Goal: Subscribe to service/newsletter

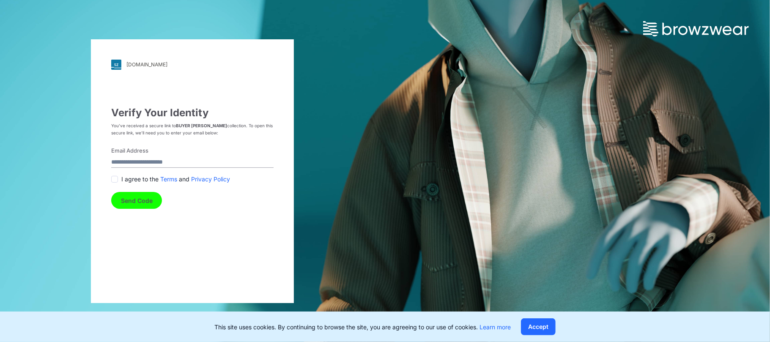
click at [138, 156] on form "Email Address I agree to the Terms and Privacy Policy Send Code" at bounding box center [192, 178] width 162 height 63
click at [154, 160] on input "Email Address" at bounding box center [192, 162] width 162 height 11
type input "**********"
drag, startPoint x: 168, startPoint y: 165, endPoint x: 43, endPoint y: 161, distance: 125.3
click at [43, 161] on div "**********" at bounding box center [192, 171] width 385 height 342
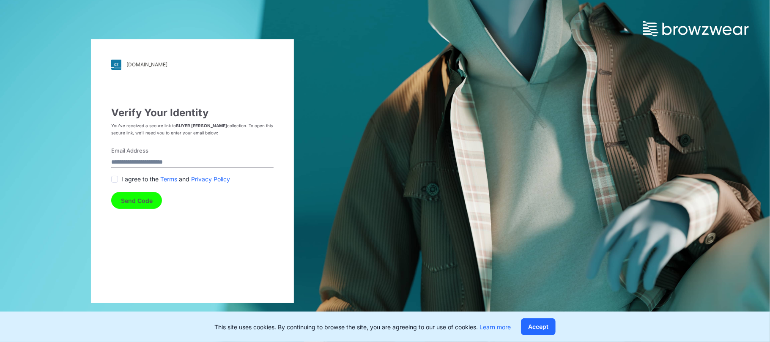
click at [129, 164] on input "Email Address" at bounding box center [192, 162] width 162 height 11
type input "**********"
click at [113, 179] on span at bounding box center [114, 179] width 7 height 7
click at [136, 201] on button "Send Code" at bounding box center [136, 200] width 51 height 17
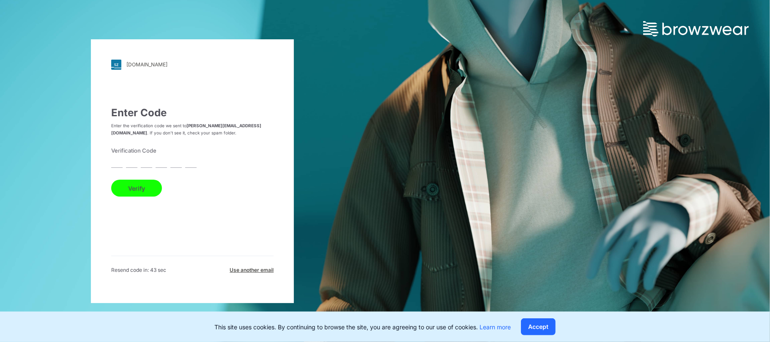
click at [118, 165] on input "text" at bounding box center [116, 162] width 11 height 11
click at [119, 163] on input "text" at bounding box center [116, 162] width 11 height 11
type input "*"
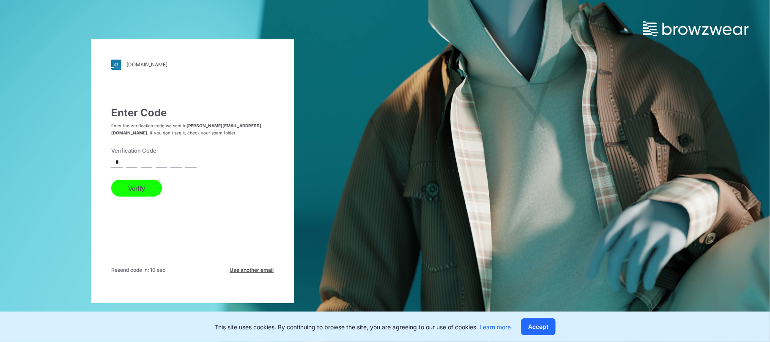
type input "*"
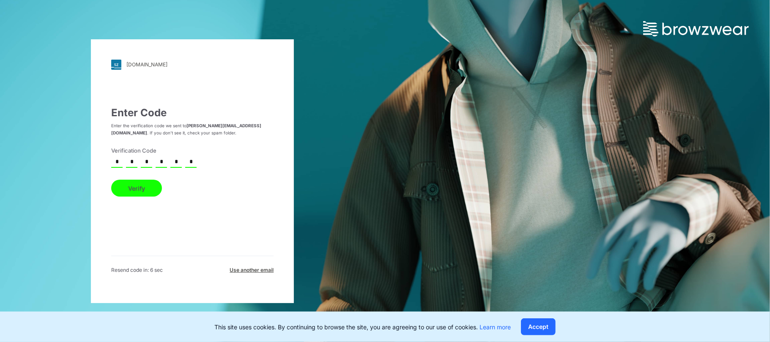
click at [146, 191] on button "Verify" at bounding box center [136, 188] width 51 height 17
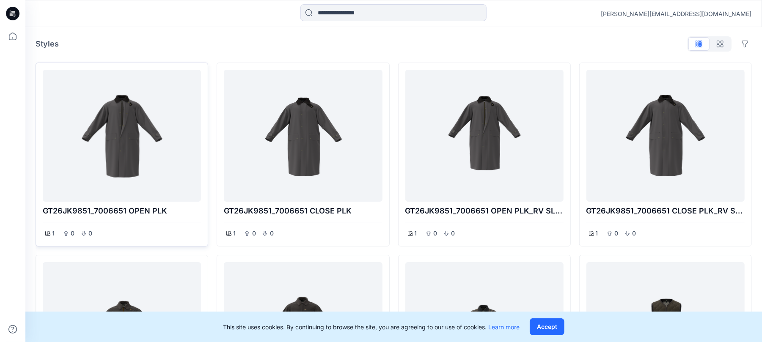
click at [136, 144] on div at bounding box center [121, 135] width 151 height 125
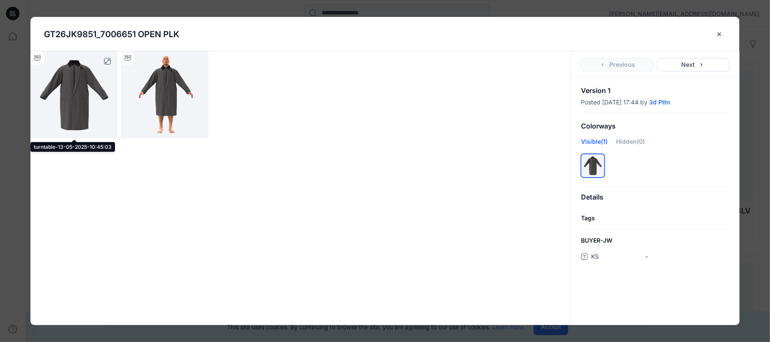
click at [56, 82] on img at bounding box center [73, 94] width 87 height 87
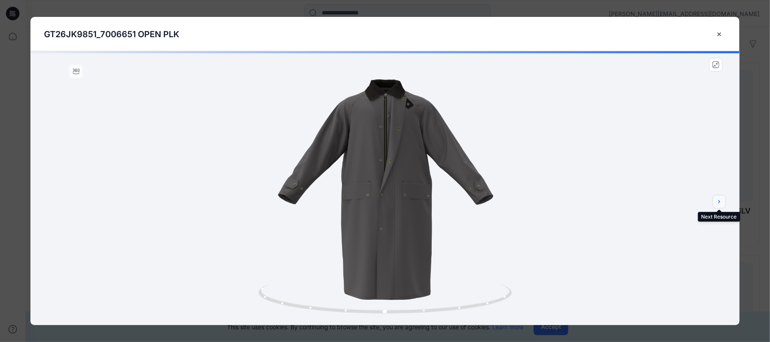
click at [723, 206] on button "next" at bounding box center [720, 202] width 14 height 14
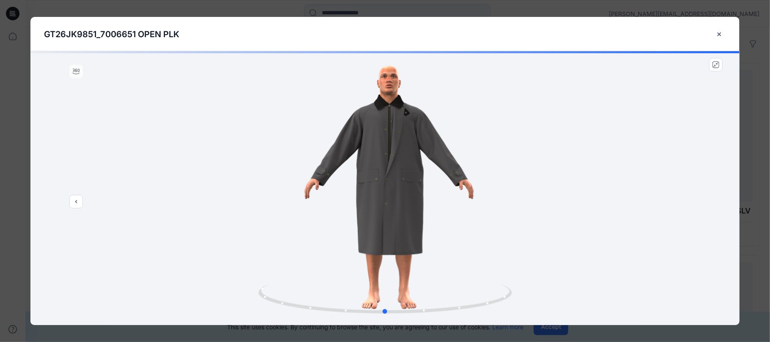
click at [723, 206] on div at bounding box center [384, 188] width 709 height 274
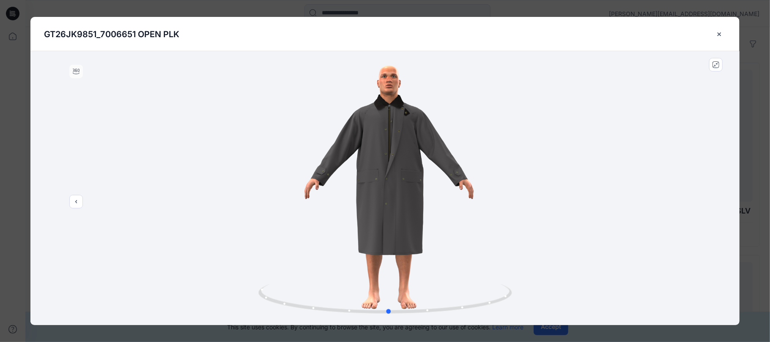
drag, startPoint x: 384, startPoint y: 315, endPoint x: 642, endPoint y: 235, distance: 269.6
click at [642, 235] on div at bounding box center [384, 188] width 709 height 274
click at [718, 35] on icon "close-btn" at bounding box center [719, 34] width 7 height 7
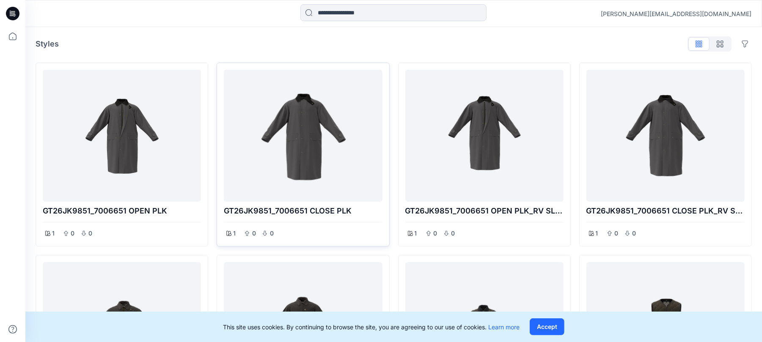
click at [285, 141] on div at bounding box center [302, 135] width 151 height 125
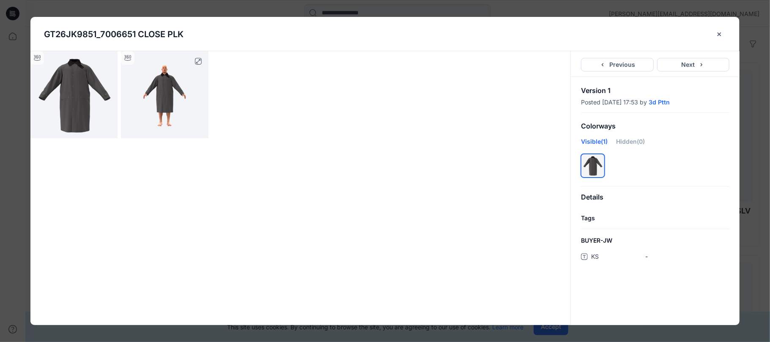
click at [175, 114] on img at bounding box center [164, 94] width 87 height 87
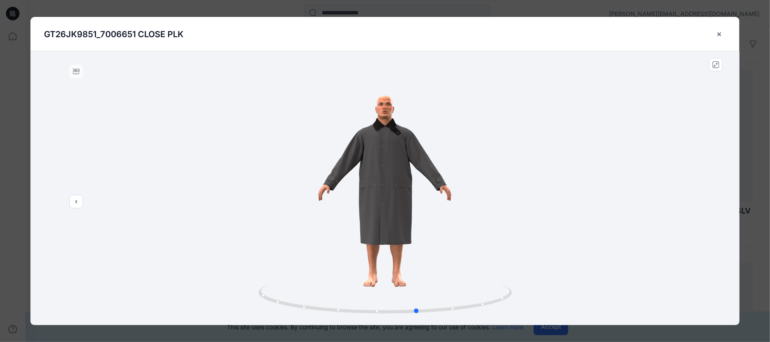
drag, startPoint x: 385, startPoint y: 312, endPoint x: 671, endPoint y: 226, distance: 299.0
click at [671, 226] on div at bounding box center [384, 188] width 709 height 274
click at [723, 35] on button "close-btn" at bounding box center [719, 34] width 13 height 14
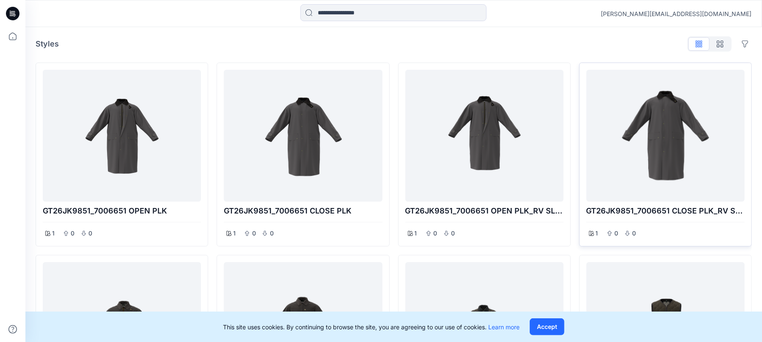
click at [637, 136] on div at bounding box center [665, 135] width 151 height 125
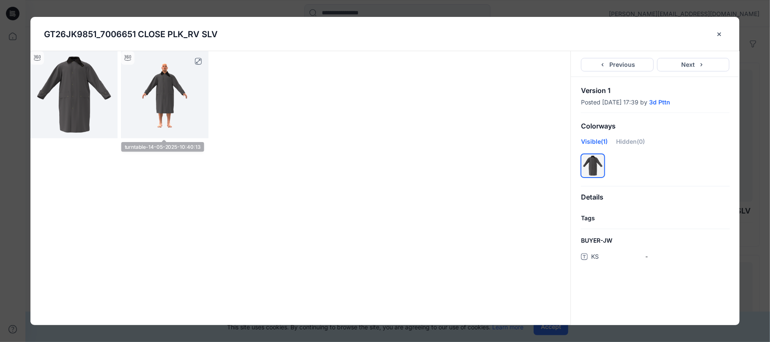
click at [176, 98] on img at bounding box center [164, 94] width 87 height 87
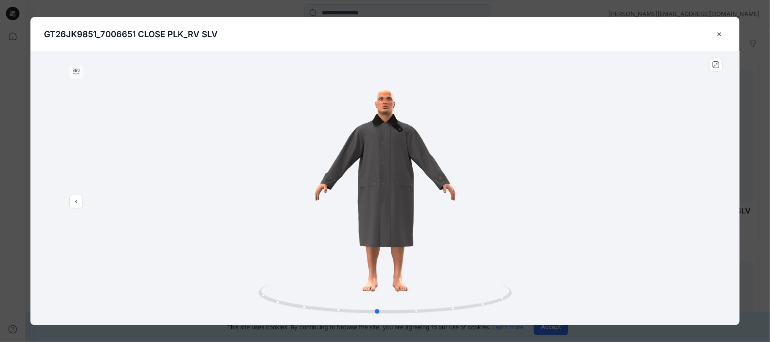
drag, startPoint x: 386, startPoint y: 310, endPoint x: 632, endPoint y: 261, distance: 250.8
click at [632, 261] on div at bounding box center [384, 188] width 709 height 274
click at [718, 31] on icon "close-btn" at bounding box center [719, 34] width 7 height 7
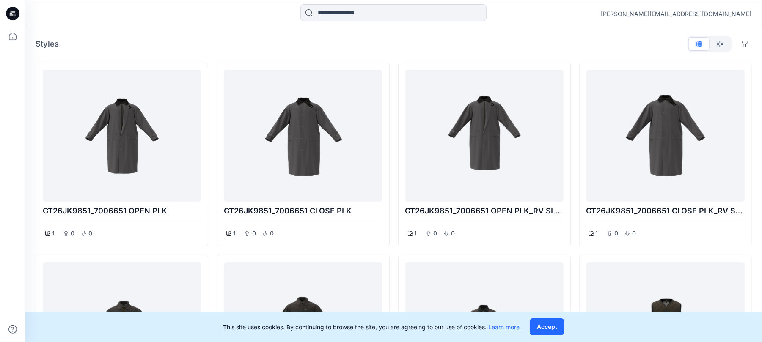
click at [698, 44] on div at bounding box center [709, 43] width 44 height 15
click at [718, 44] on icon "button" at bounding box center [720, 44] width 7 height 7
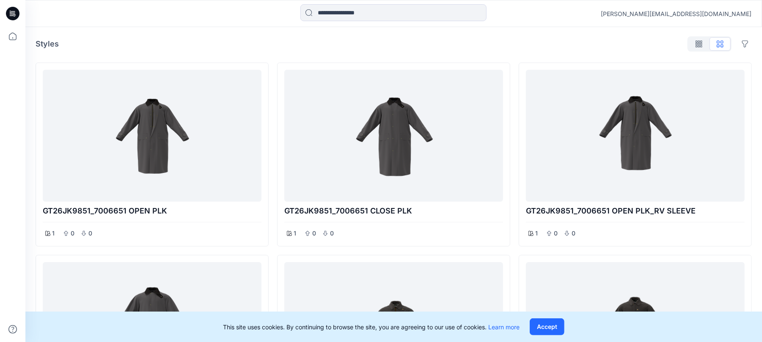
click at [718, 44] on div at bounding box center [709, 43] width 44 height 15
click at [744, 41] on button "Options" at bounding box center [745, 44] width 14 height 14
click at [699, 42] on icon "button" at bounding box center [697, 44] width 4 height 7
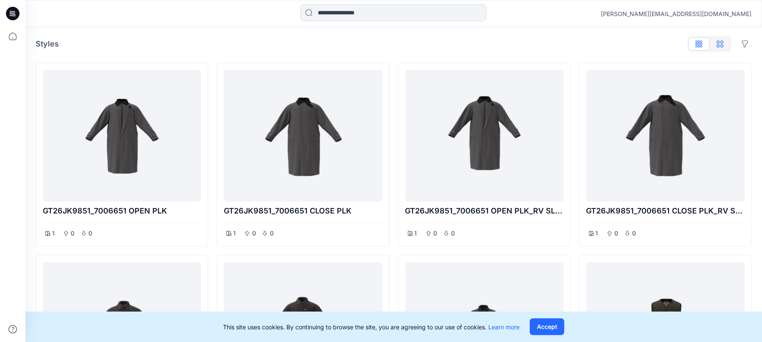
click at [721, 41] on icon "button" at bounding box center [720, 44] width 7 height 7
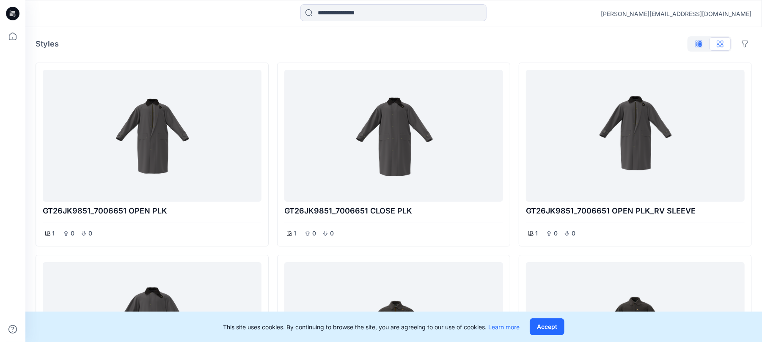
click at [701, 39] on button "button" at bounding box center [698, 44] width 21 height 14
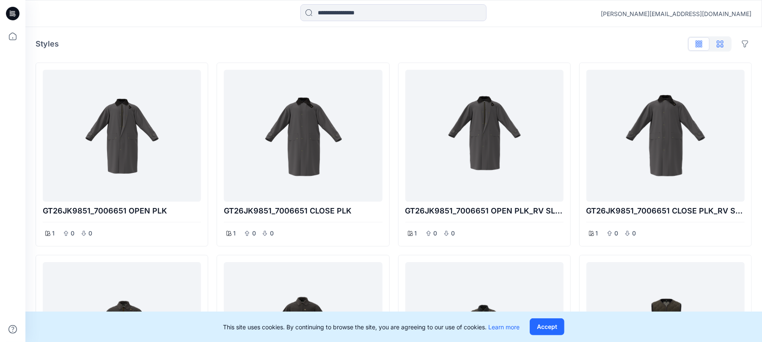
click at [723, 41] on button "button" at bounding box center [719, 44] width 21 height 14
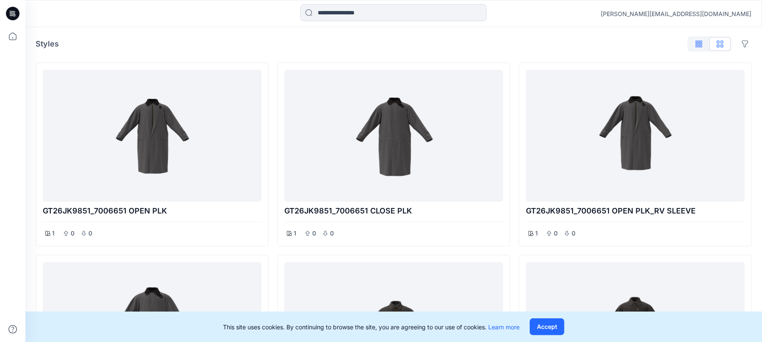
click at [698, 41] on icon "button" at bounding box center [699, 43] width 2 height 4
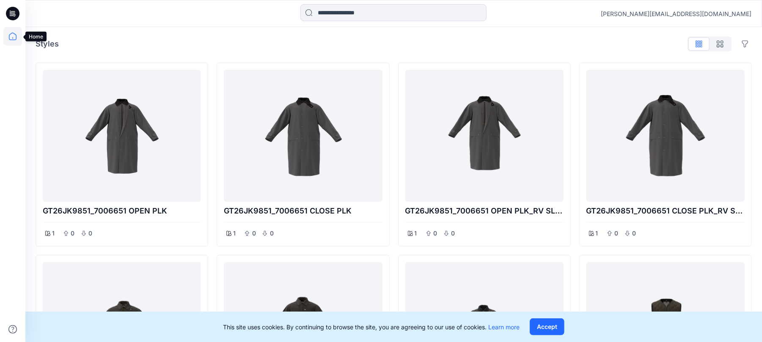
click at [14, 33] on icon at bounding box center [12, 36] width 19 height 19
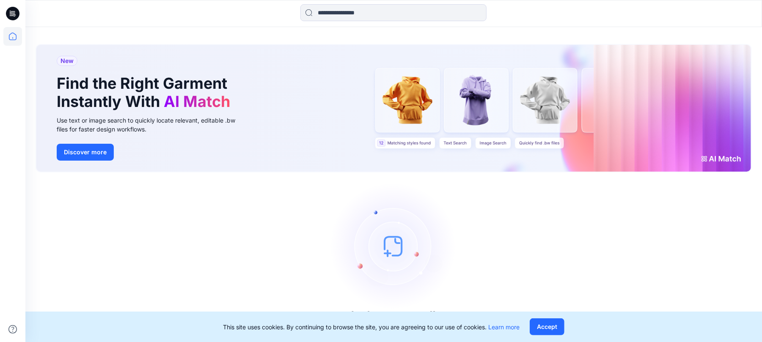
click at [16, 11] on icon at bounding box center [13, 14] width 14 height 14
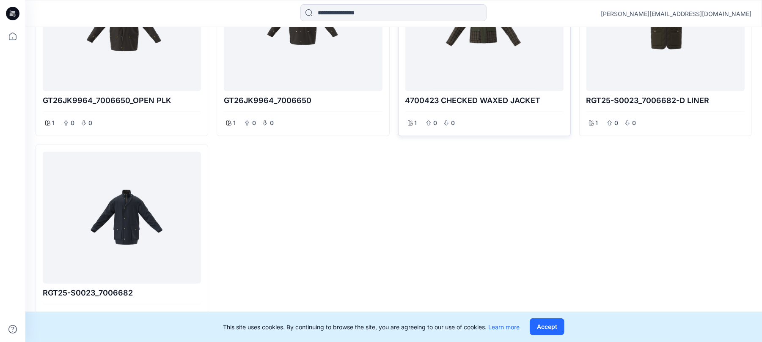
scroll to position [305, 0]
click at [141, 213] on div at bounding box center [121, 217] width 151 height 125
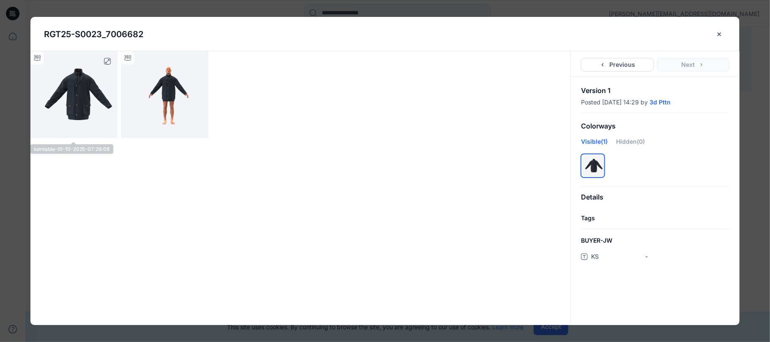
click at [86, 97] on img at bounding box center [73, 94] width 87 height 87
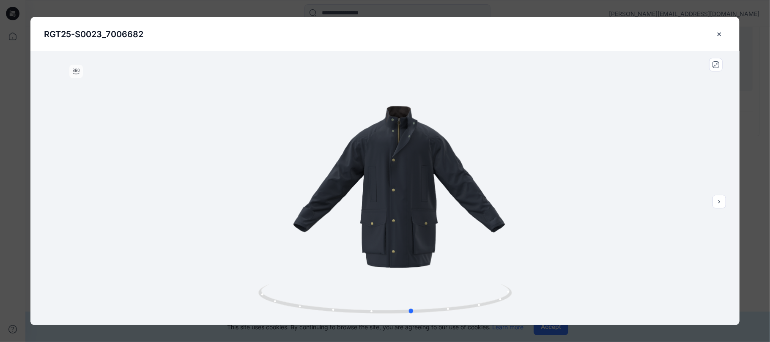
drag, startPoint x: 389, startPoint y: 315, endPoint x: 668, endPoint y: 220, distance: 294.8
click at [668, 220] on div at bounding box center [384, 188] width 709 height 274
drag, startPoint x: 411, startPoint y: 310, endPoint x: 383, endPoint y: 277, distance: 42.9
click at [383, 277] on div at bounding box center [384, 188] width 709 height 274
click at [720, 31] on icon "close-btn" at bounding box center [719, 34] width 7 height 7
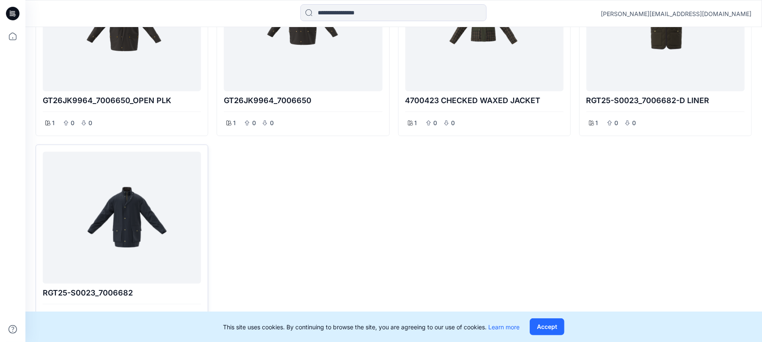
click at [124, 207] on div at bounding box center [121, 217] width 151 height 125
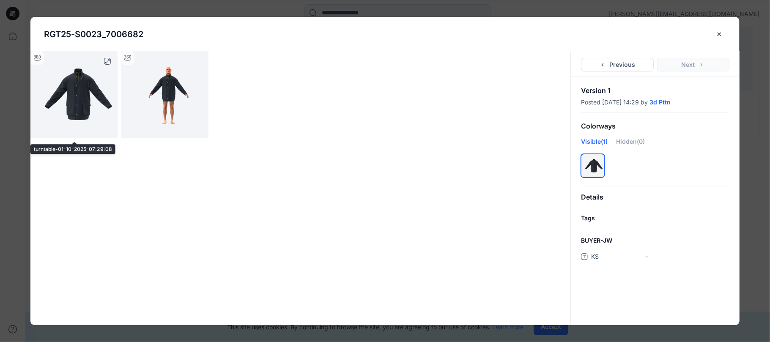
click at [90, 102] on img at bounding box center [73, 94] width 87 height 87
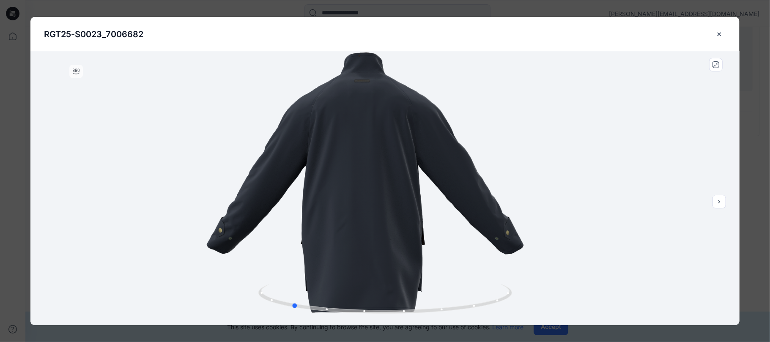
drag, startPoint x: 385, startPoint y: 312, endPoint x: 545, endPoint y: 312, distance: 160.3
click at [545, 312] on div at bounding box center [384, 188] width 709 height 274
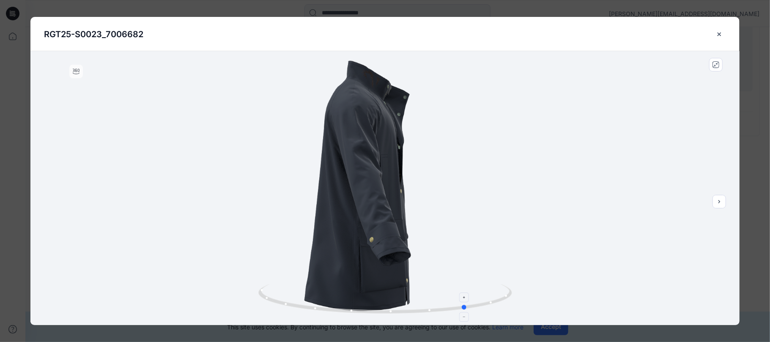
drag, startPoint x: 294, startPoint y: 307, endPoint x: 469, endPoint y: 305, distance: 175.6
click at [469, 305] on icon at bounding box center [386, 300] width 256 height 32
click at [720, 34] on icon "close-btn" at bounding box center [719, 33] width 3 height 3
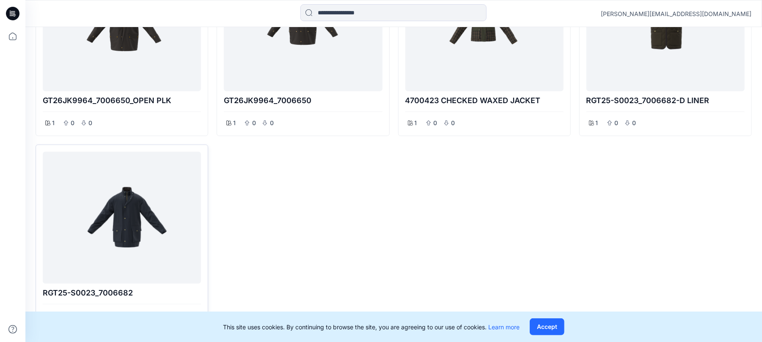
click at [146, 210] on div at bounding box center [121, 217] width 151 height 125
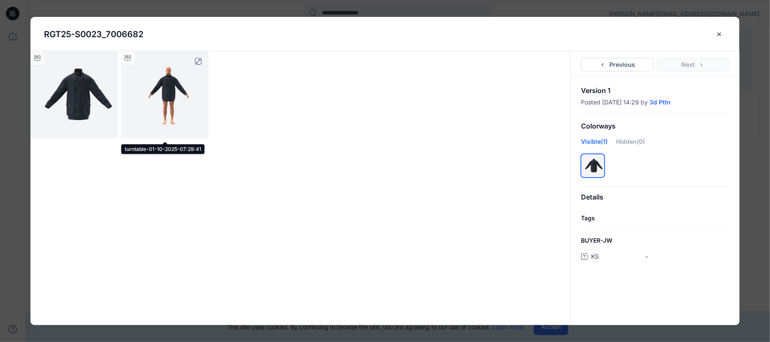
click at [166, 87] on img at bounding box center [164, 94] width 87 height 87
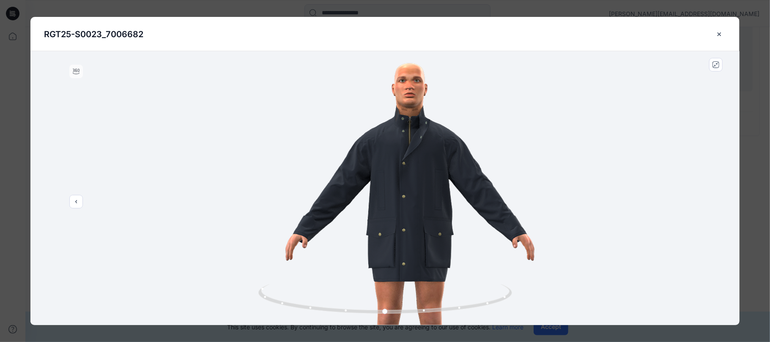
drag, startPoint x: 398, startPoint y: 213, endPoint x: 361, endPoint y: 264, distance: 63.5
click at [361, 264] on img at bounding box center [385, 239] width 550 height 550
click at [718, 34] on icon "close-btn" at bounding box center [719, 34] width 7 height 7
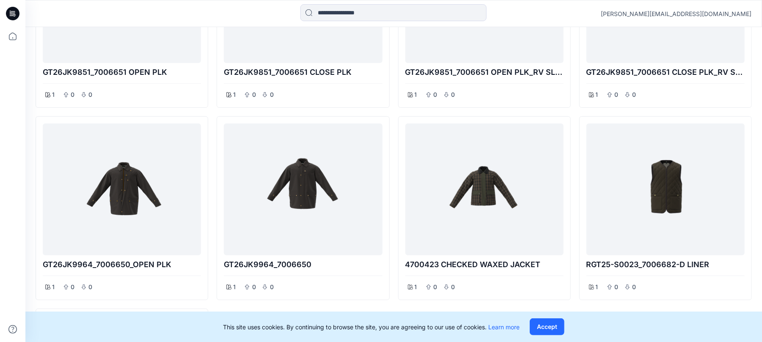
scroll to position [136, 0]
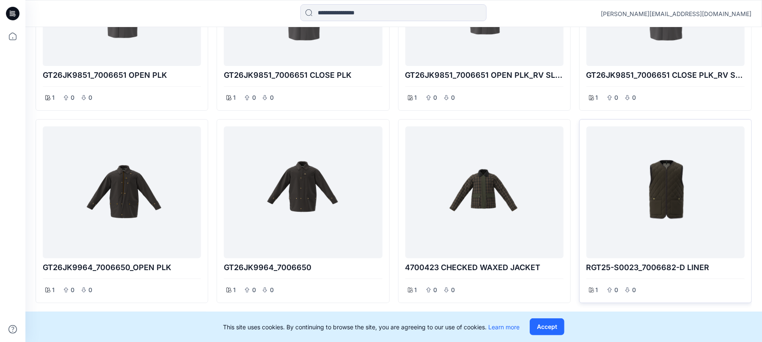
click at [667, 190] on div at bounding box center [665, 192] width 151 height 125
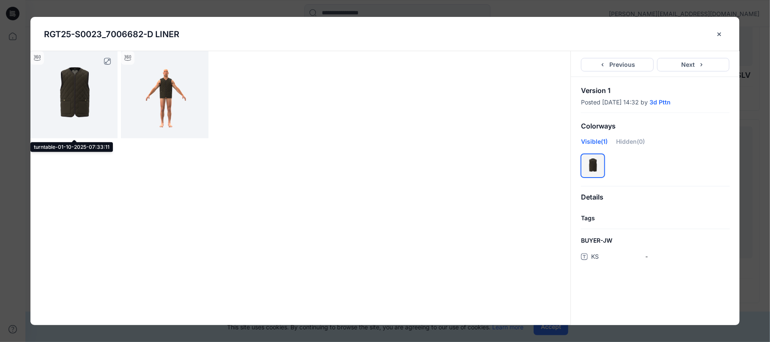
click at [94, 91] on img at bounding box center [73, 94] width 87 height 87
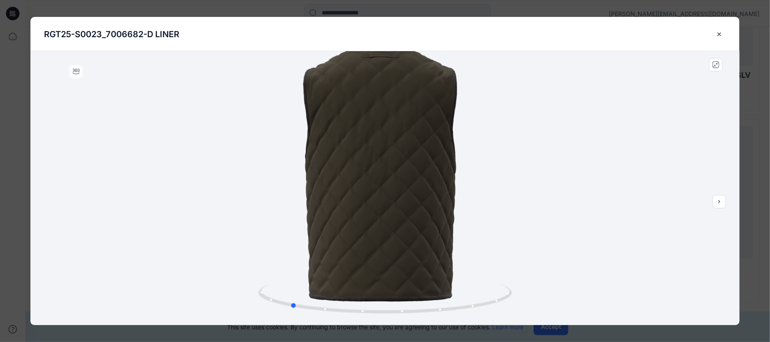
drag, startPoint x: 385, startPoint y: 315, endPoint x: 544, endPoint y: 298, distance: 159.9
click at [544, 298] on div at bounding box center [384, 188] width 709 height 274
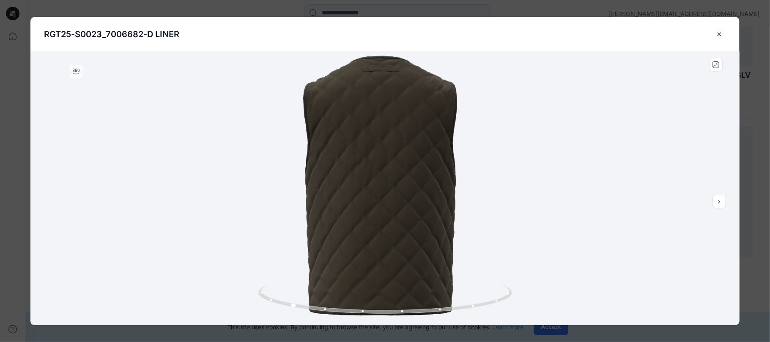
drag, startPoint x: 385, startPoint y: 202, endPoint x: 390, endPoint y: 212, distance: 11.2
click at [390, 212] on img at bounding box center [385, 201] width 409 height 409
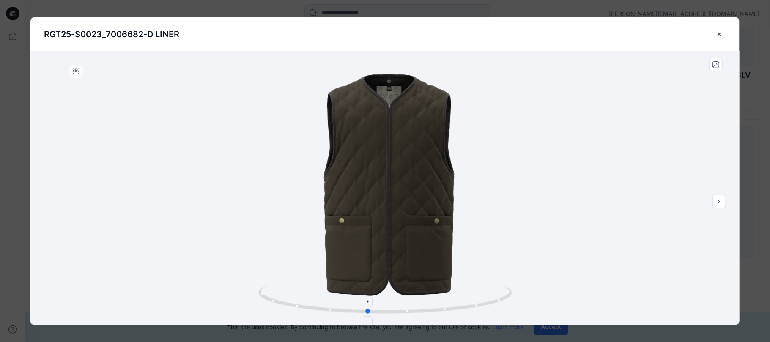
drag, startPoint x: 294, startPoint y: 307, endPoint x: 371, endPoint y: 313, distance: 77.2
click at [371, 313] on icon at bounding box center [386, 300] width 256 height 32
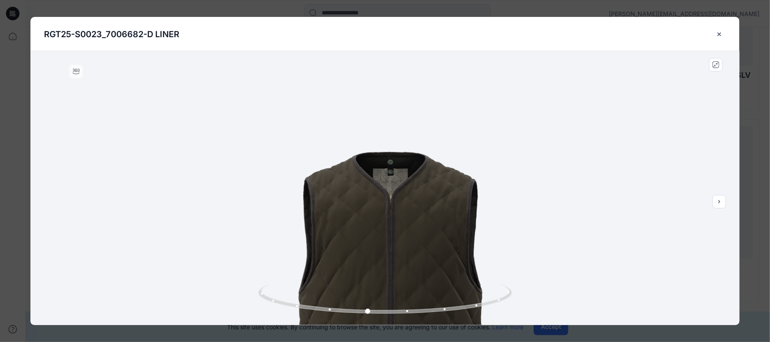
drag, startPoint x: 376, startPoint y: 133, endPoint x: 378, endPoint y: 214, distance: 80.8
click at [378, 214] on img at bounding box center [385, 323] width 544 height 544
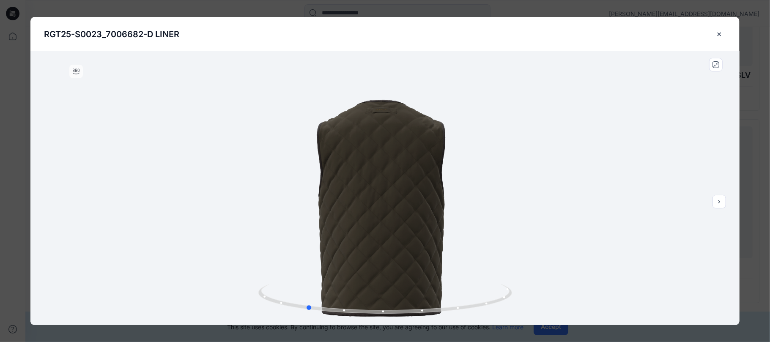
drag, startPoint x: 368, startPoint y: 311, endPoint x: 560, endPoint y: 280, distance: 195.4
click at [560, 280] on div at bounding box center [384, 188] width 709 height 274
drag, startPoint x: 309, startPoint y: 309, endPoint x: 520, endPoint y: 301, distance: 211.2
click at [520, 301] on div at bounding box center [384, 188] width 709 height 274
click at [718, 34] on icon "close-btn" at bounding box center [719, 34] width 7 height 7
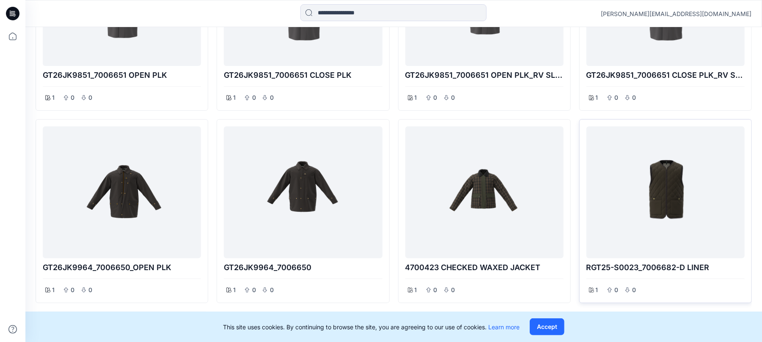
click at [665, 197] on div at bounding box center [665, 192] width 151 height 125
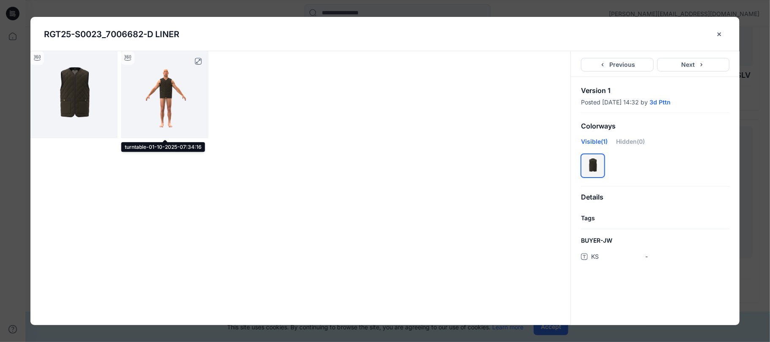
click at [172, 100] on img at bounding box center [164, 94] width 87 height 87
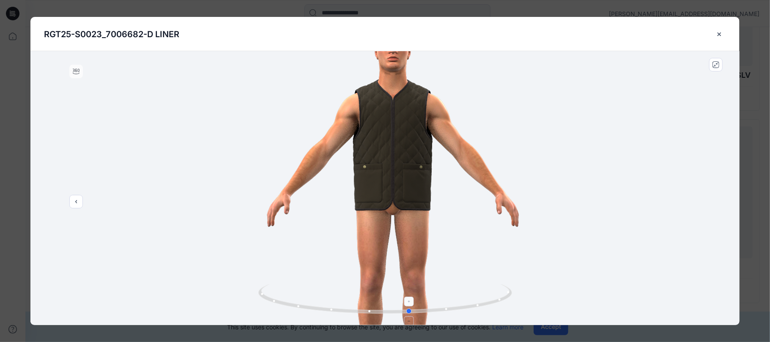
drag, startPoint x: 385, startPoint y: 312, endPoint x: 410, endPoint y: 297, distance: 29.5
click at [410, 297] on icon at bounding box center [386, 300] width 256 height 32
click at [718, 34] on icon "close-btn" at bounding box center [719, 34] width 7 height 7
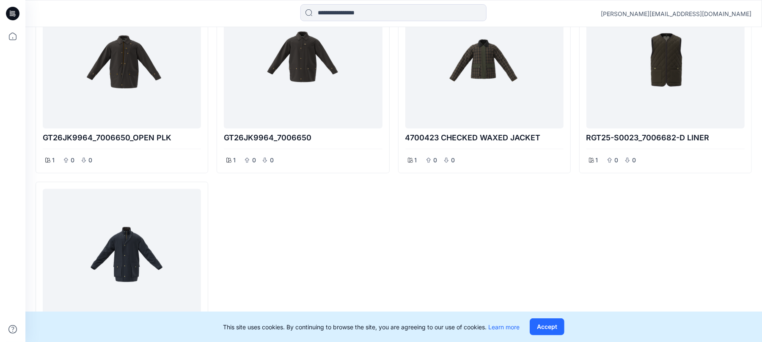
scroll to position [305, 0]
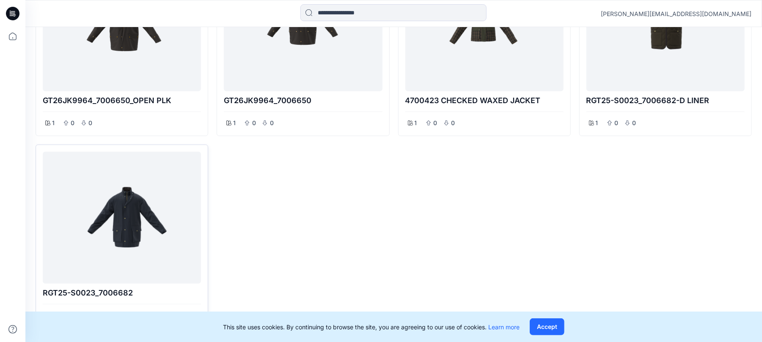
click at [151, 205] on div at bounding box center [121, 217] width 151 height 125
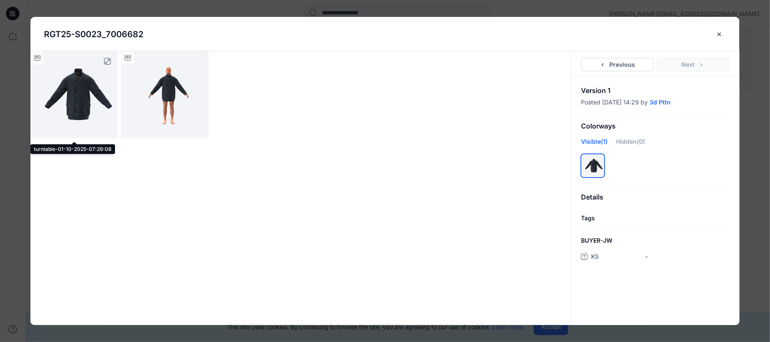
click at [81, 97] on img at bounding box center [73, 94] width 87 height 87
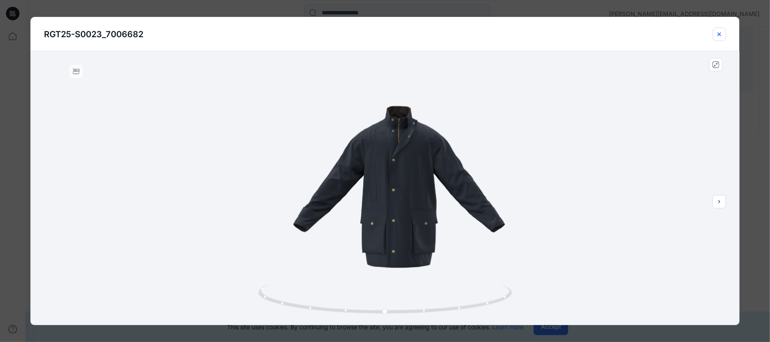
click at [720, 36] on icon "close-btn" at bounding box center [719, 34] width 7 height 7
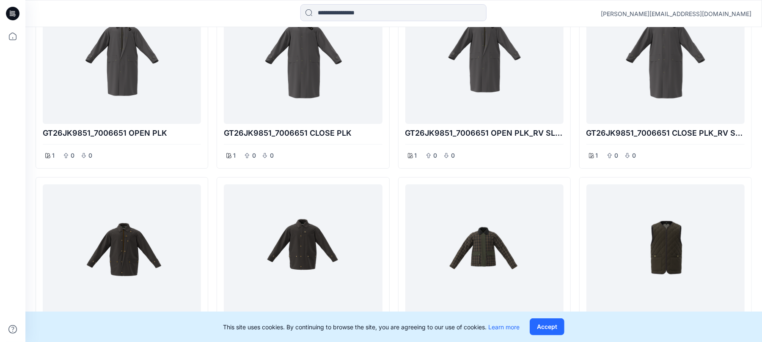
scroll to position [113, 0]
